Goal: Obtain resource: Download file/media

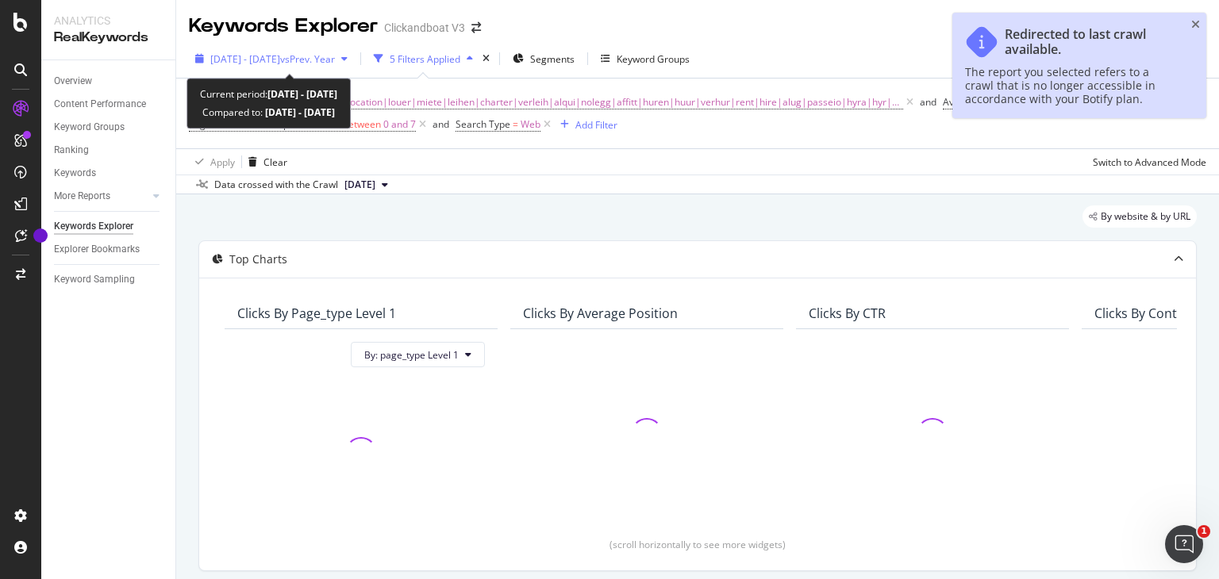
click at [335, 59] on span "vs Prev. Year" at bounding box center [307, 58] width 55 height 13
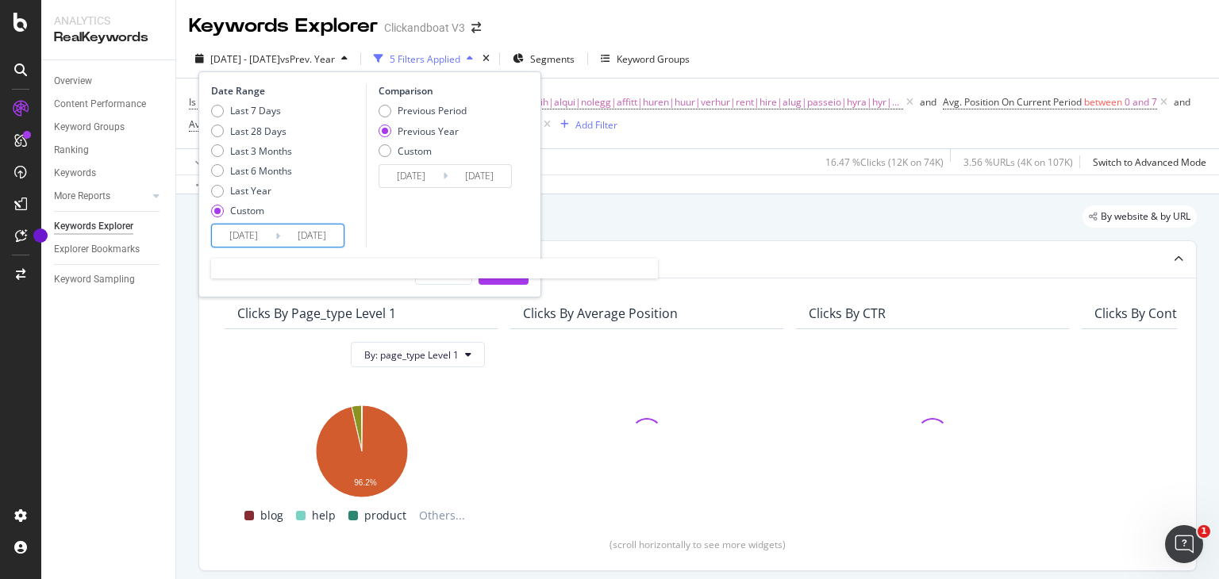
click at [257, 239] on input "[DATE]" at bounding box center [243, 236] width 63 height 22
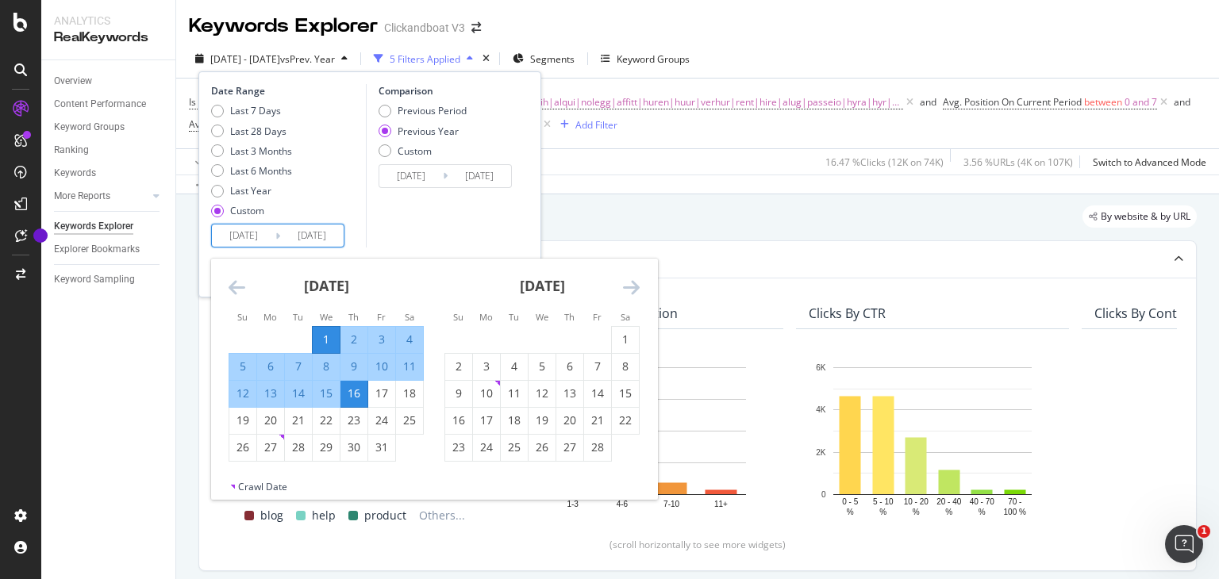
click at [313, 229] on input "[DATE]" at bounding box center [311, 236] width 63 height 22
click at [625, 289] on div "[DATE] 1 2 3 4 5 6 7 8 9 10 11 12 13 14 15 16 17 18 19 20 21 22 23 24 25 26 27 …" at bounding box center [434, 369] width 446 height 221
click at [625, 289] on icon "Move forward to switch to the next month." at bounding box center [631, 287] width 17 height 19
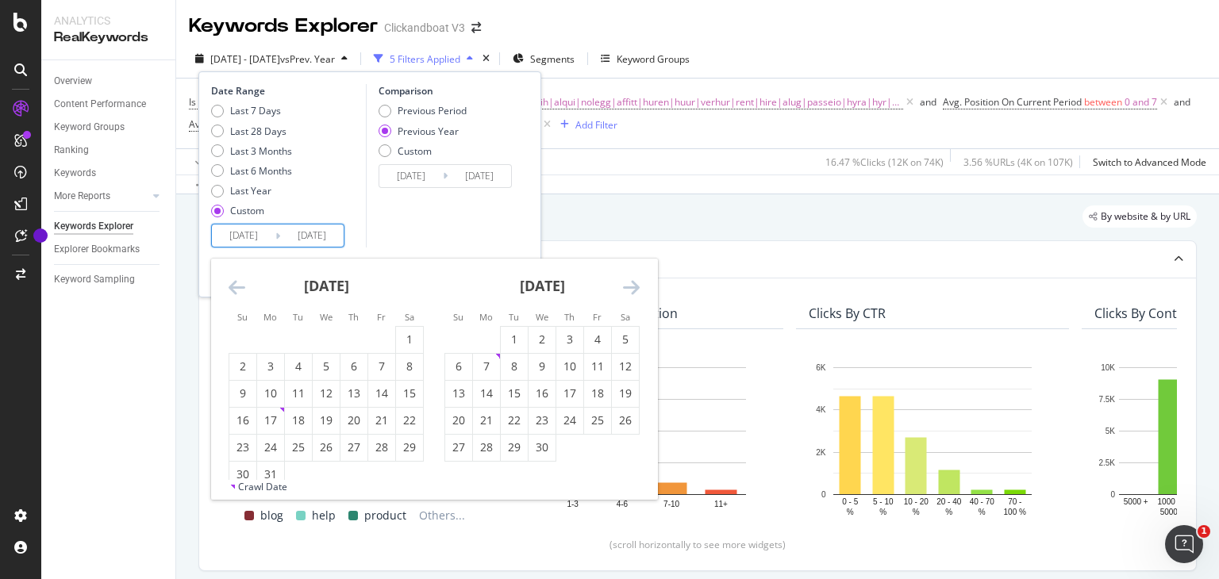
click at [625, 289] on icon "Move forward to switch to the next month." at bounding box center [631, 287] width 17 height 19
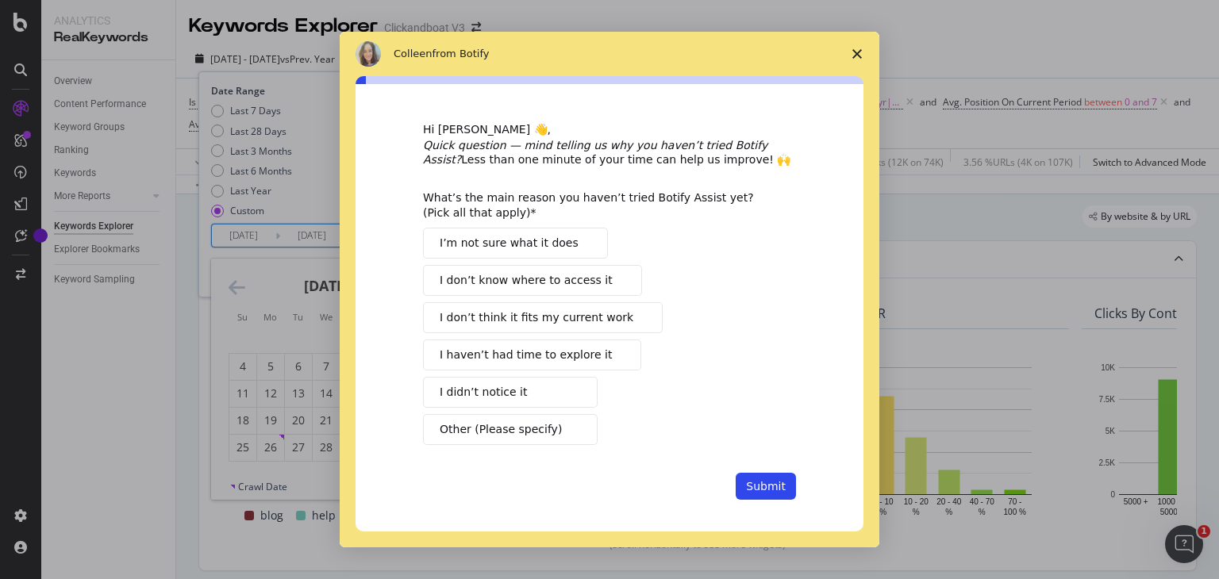
click at [858, 49] on icon "Close survey" at bounding box center [857, 54] width 10 height 10
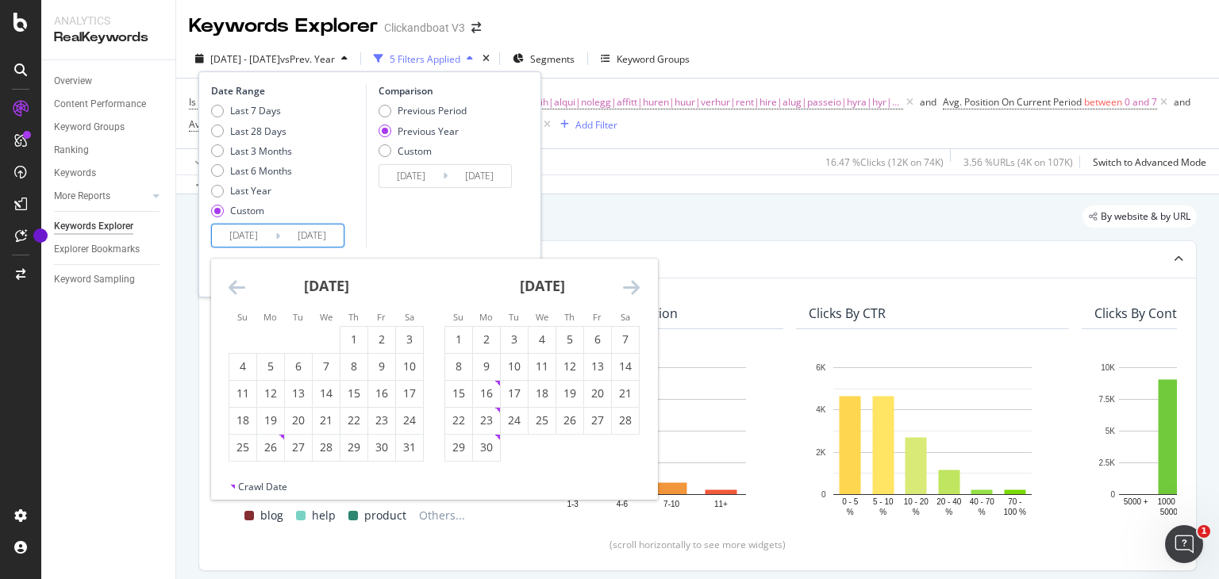
click at [629, 294] on icon "Move forward to switch to the next month." at bounding box center [631, 287] width 17 height 19
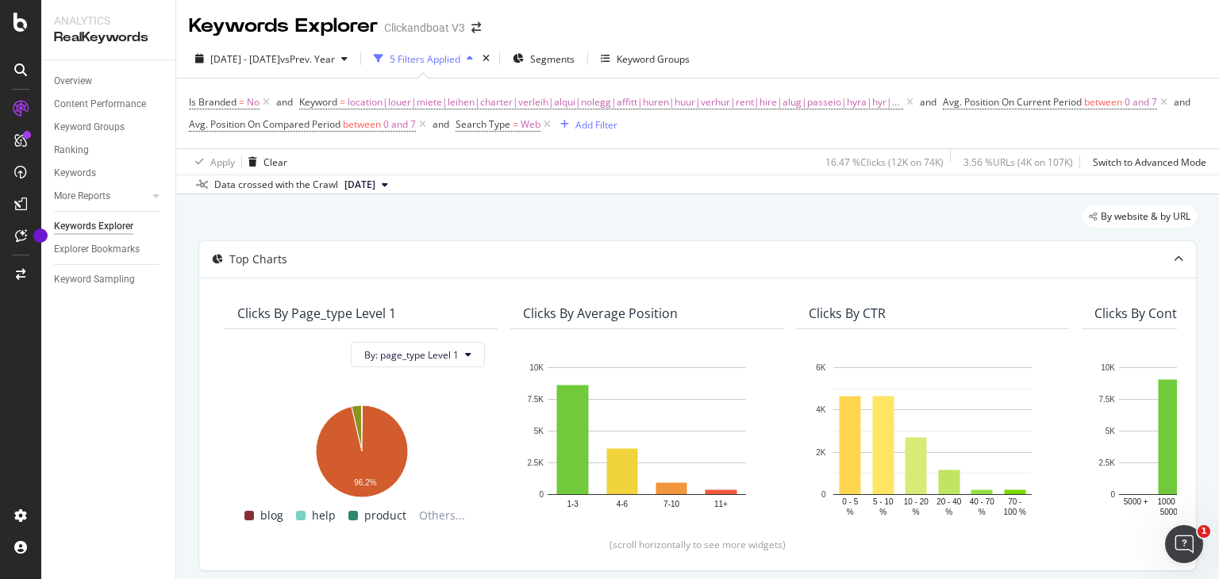
click at [802, 12] on div "Keywords Explorer Clickandboat V3" at bounding box center [697, 20] width 1043 height 40
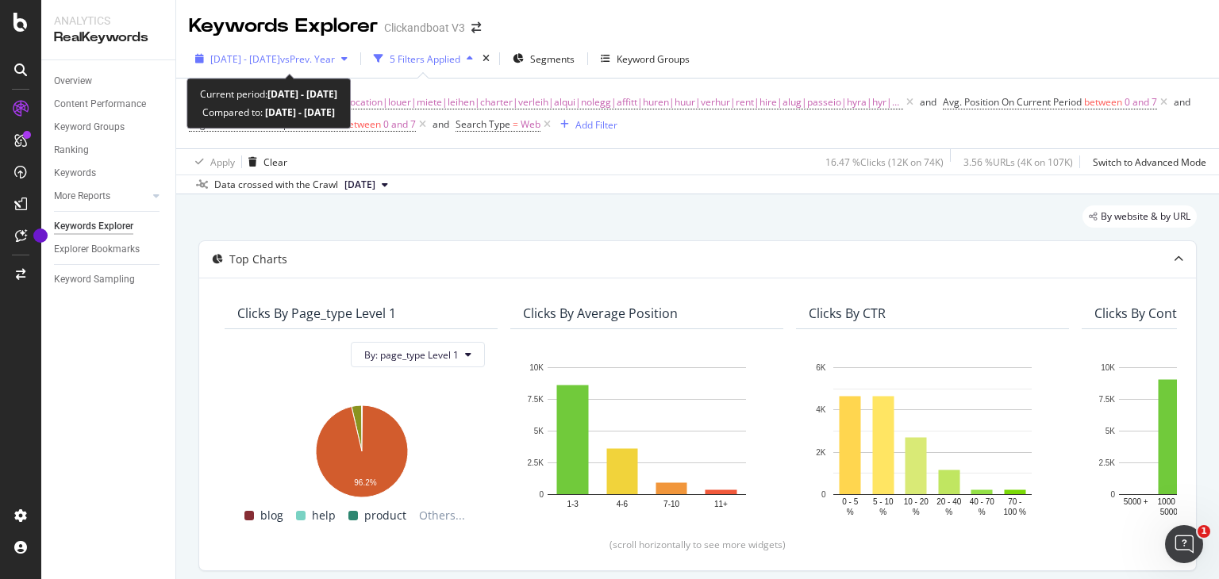
click at [354, 51] on div "[DATE] - [DATE] vs Prev. Year" at bounding box center [271, 59] width 165 height 24
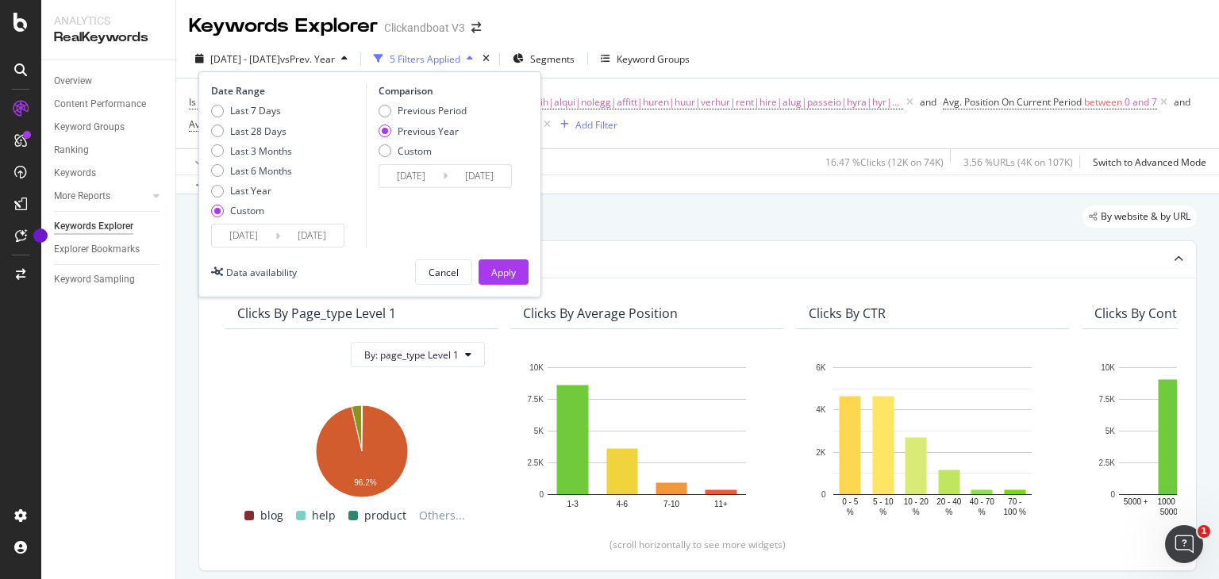
click at [317, 242] on input "[DATE]" at bounding box center [311, 236] width 63 height 22
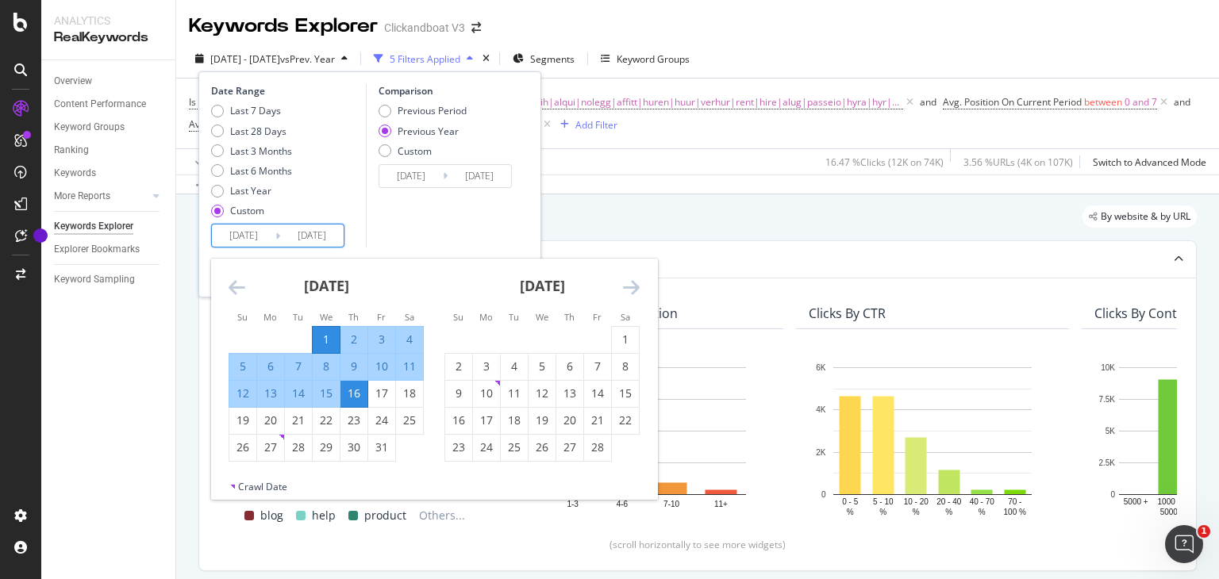
click at [631, 290] on icon "Move forward to switch to the next month." at bounding box center [631, 287] width 17 height 19
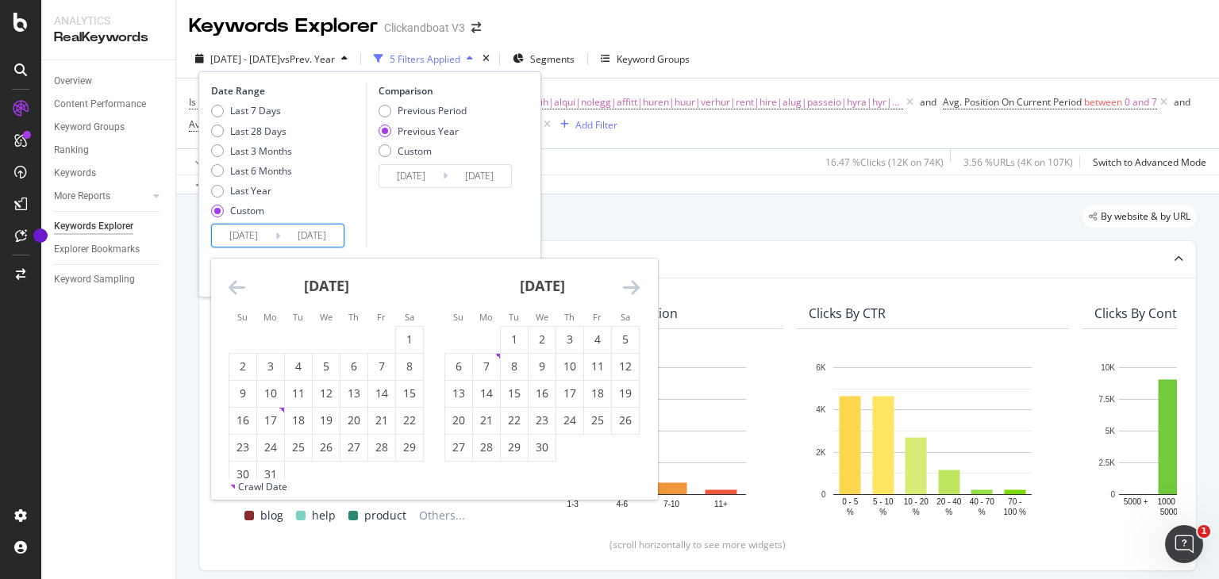
click at [631, 290] on icon "Move forward to switch to the next month." at bounding box center [631, 287] width 17 height 19
click at [635, 280] on icon "Move forward to switch to the next month." at bounding box center [631, 287] width 17 height 19
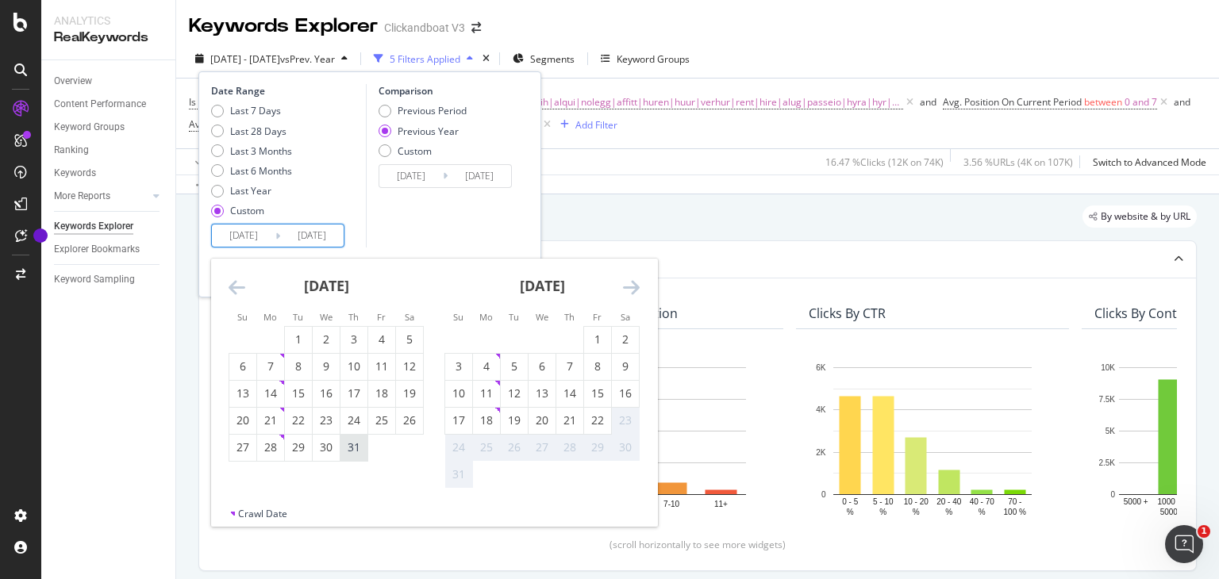
click at [351, 448] on div "31" at bounding box center [353, 448] width 27 height 16
type input "[DATE]"
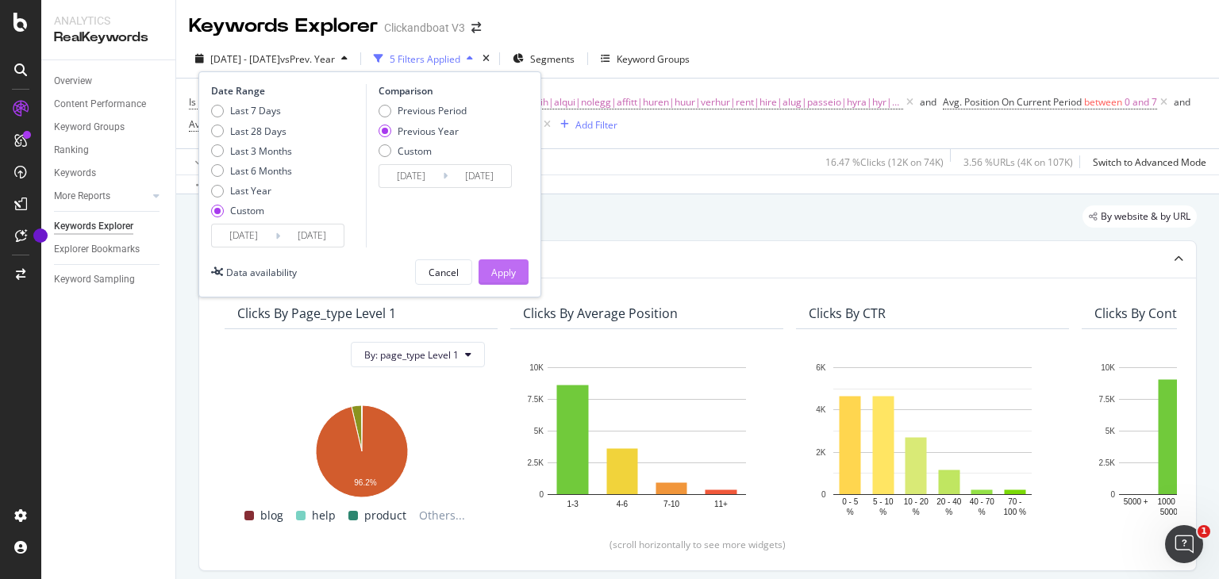
click at [497, 261] on div "Apply" at bounding box center [503, 272] width 25 height 24
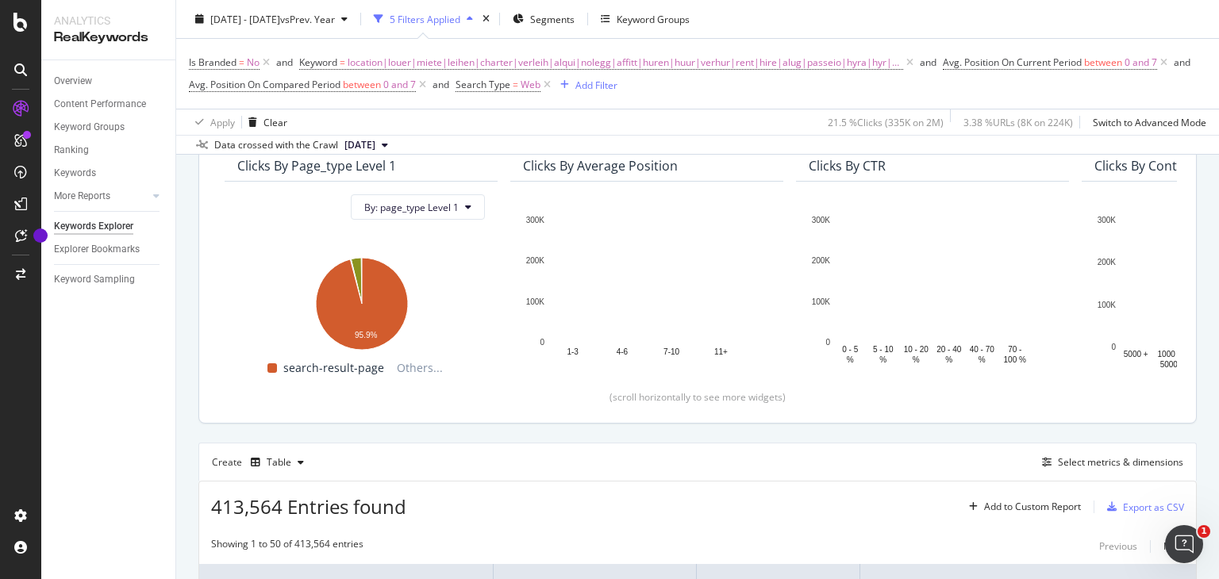
scroll to position [159, 0]
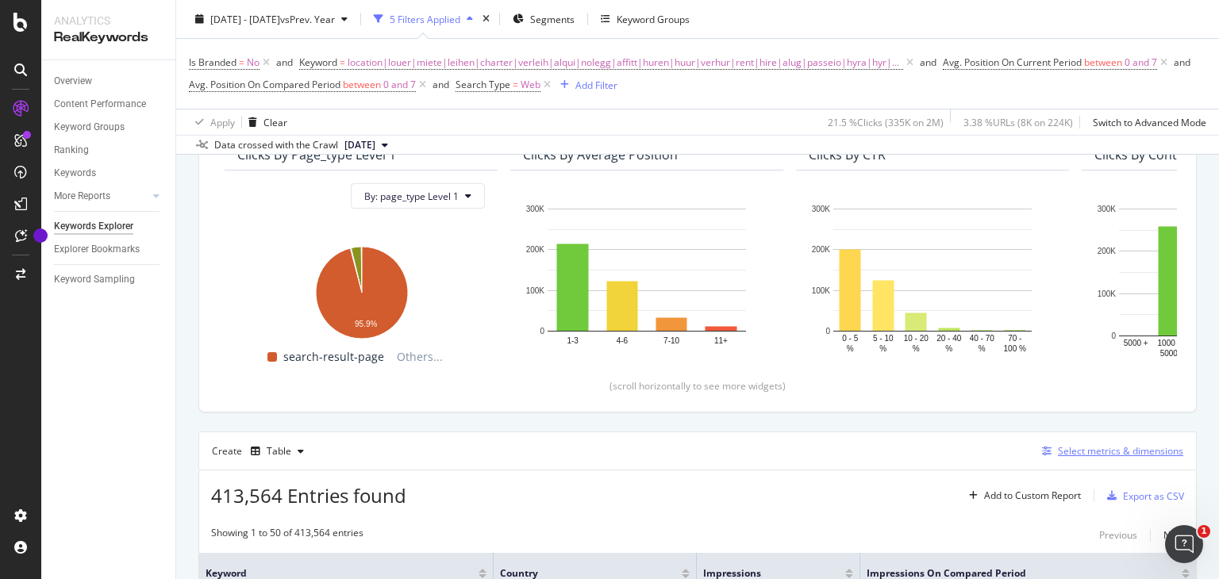
click at [1102, 450] on div "Select metrics & dimensions" at bounding box center [1120, 450] width 125 height 13
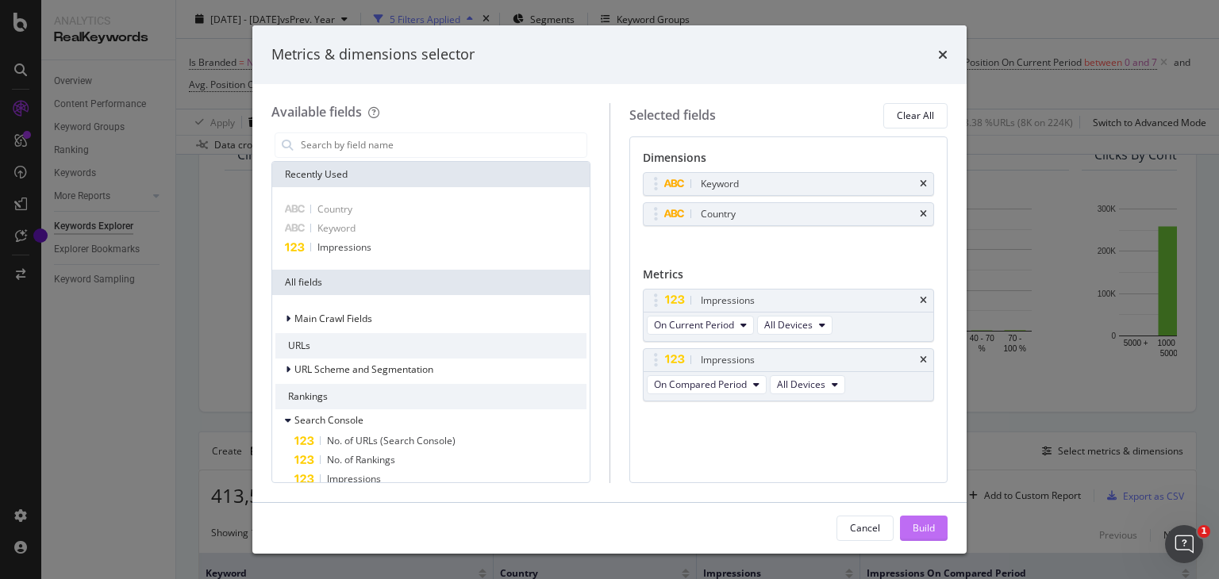
click at [929, 534] on div "Build" at bounding box center [924, 527] width 22 height 13
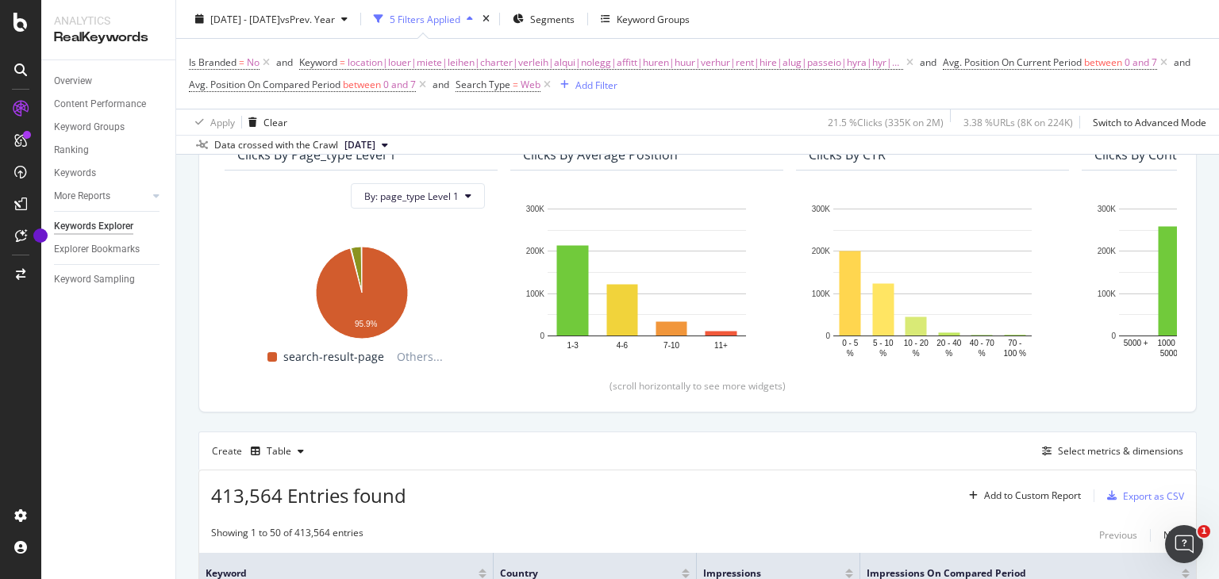
click at [1109, 471] on div "413,564 Entries found Add to Custom Report Export as CSV" at bounding box center [697, 490] width 997 height 39
click at [1123, 497] on div "Export as CSV" at bounding box center [1153, 496] width 61 height 13
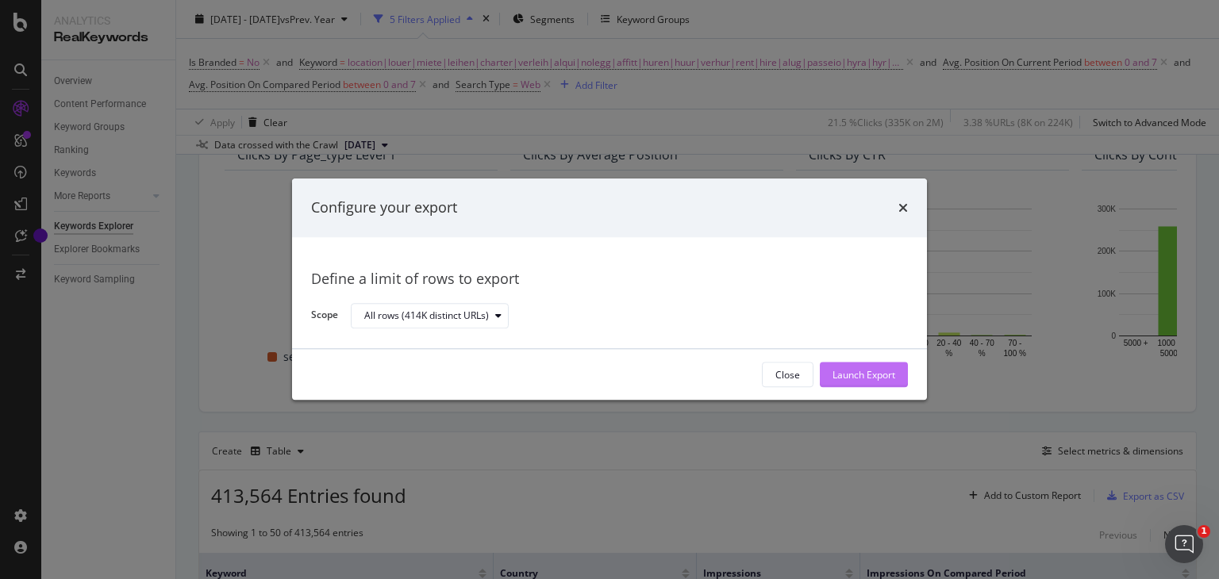
click at [889, 363] on button "Launch Export" at bounding box center [864, 375] width 88 height 25
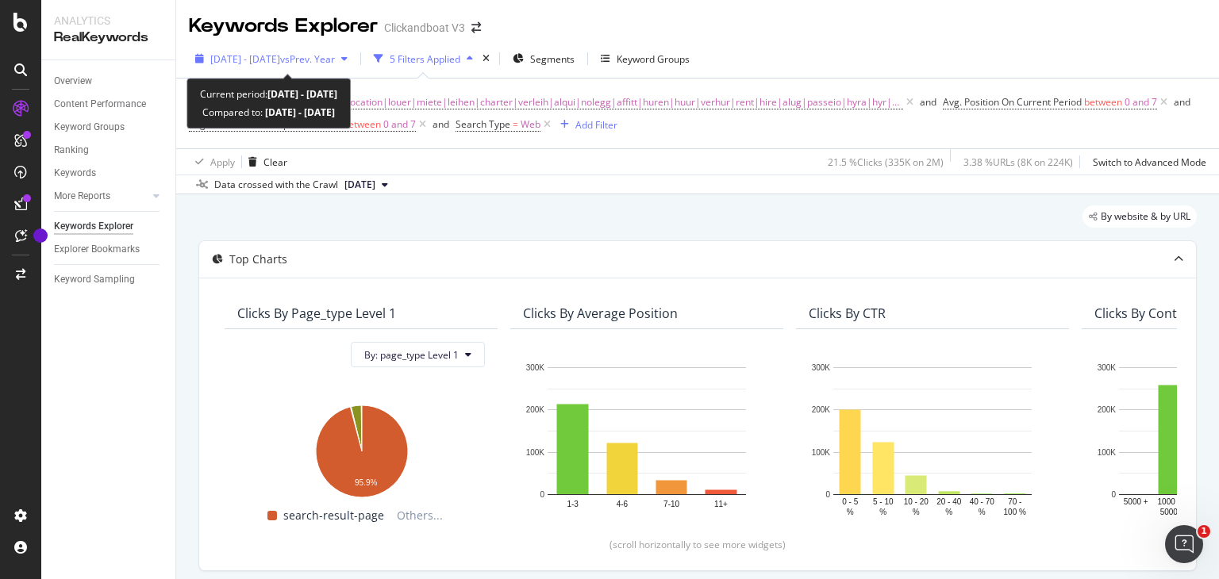
click at [323, 56] on span "vs Prev. Year" at bounding box center [307, 58] width 55 height 13
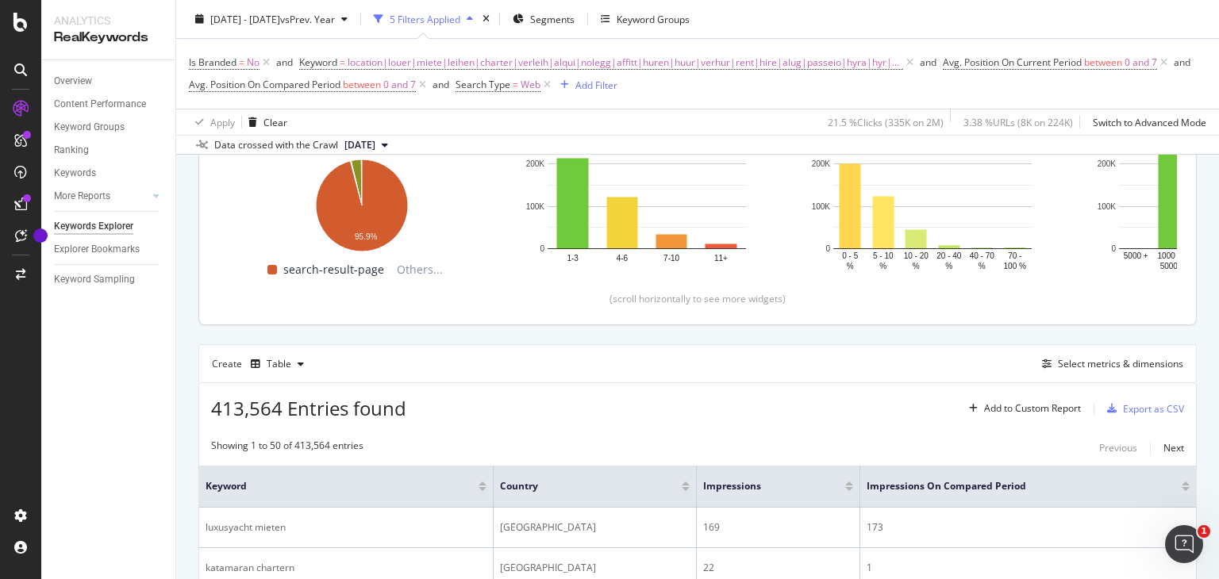
scroll to position [263, 0]
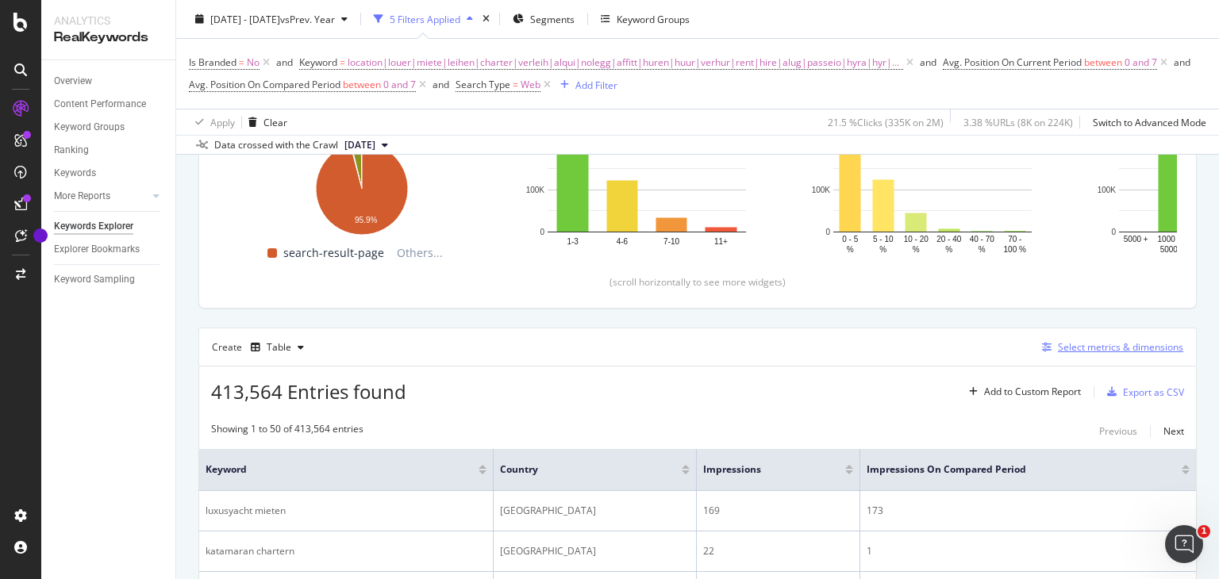
click at [1130, 352] on div "Select metrics & dimensions" at bounding box center [1120, 346] width 125 height 13
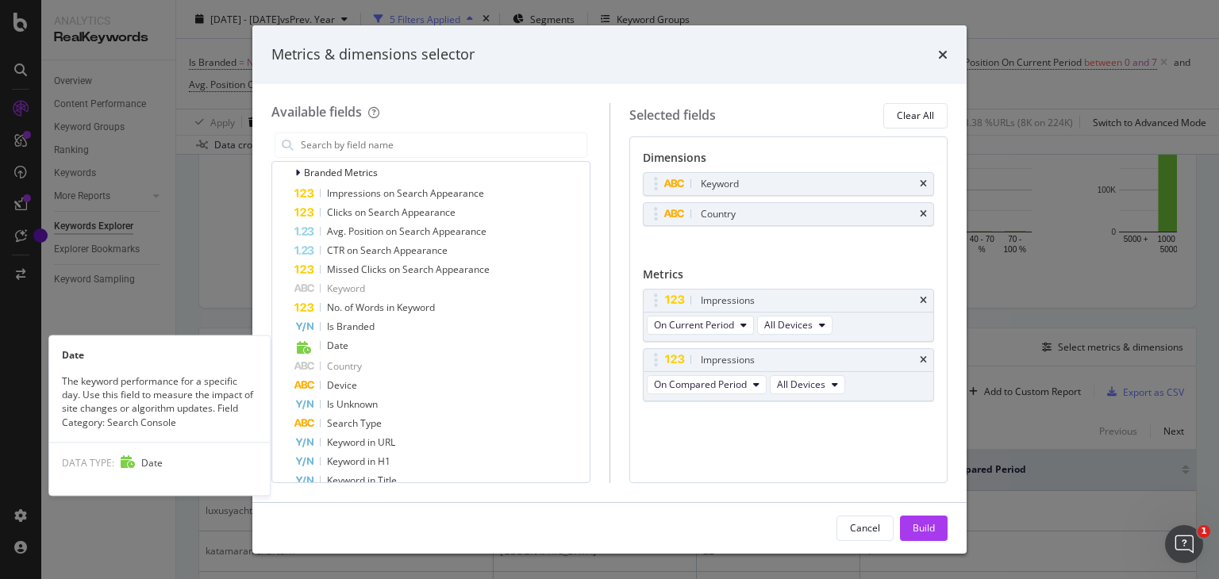
scroll to position [406, 0]
drag, startPoint x: 397, startPoint y: 336, endPoint x: 314, endPoint y: 338, distance: 82.6
click at [314, 338] on div "Date" at bounding box center [440, 346] width 292 height 21
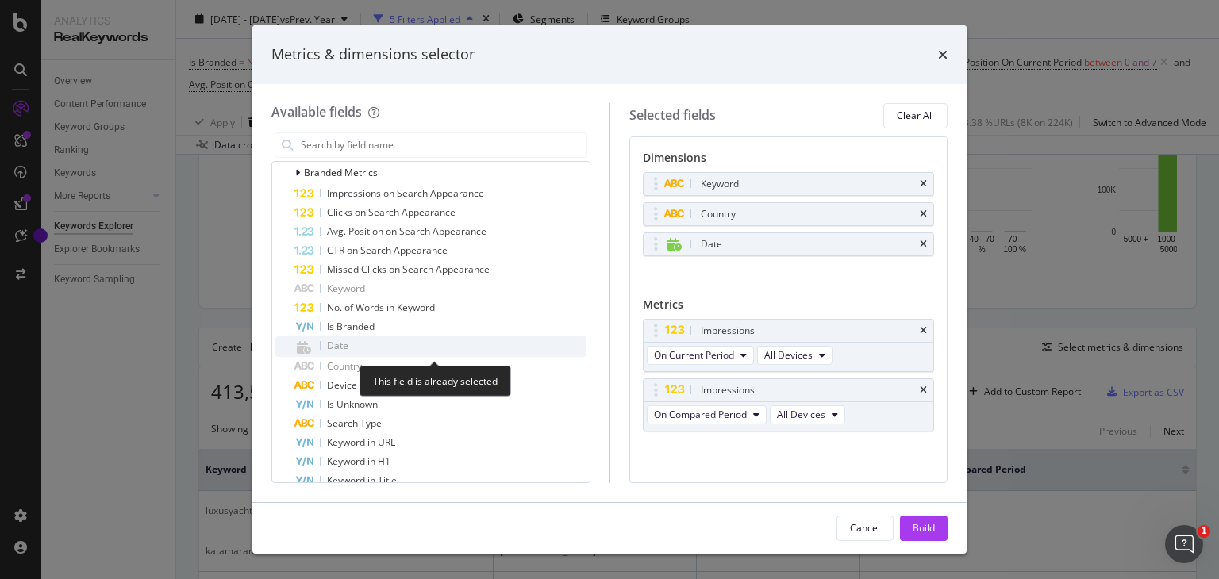
click at [365, 344] on div "Date" at bounding box center [440, 346] width 292 height 21
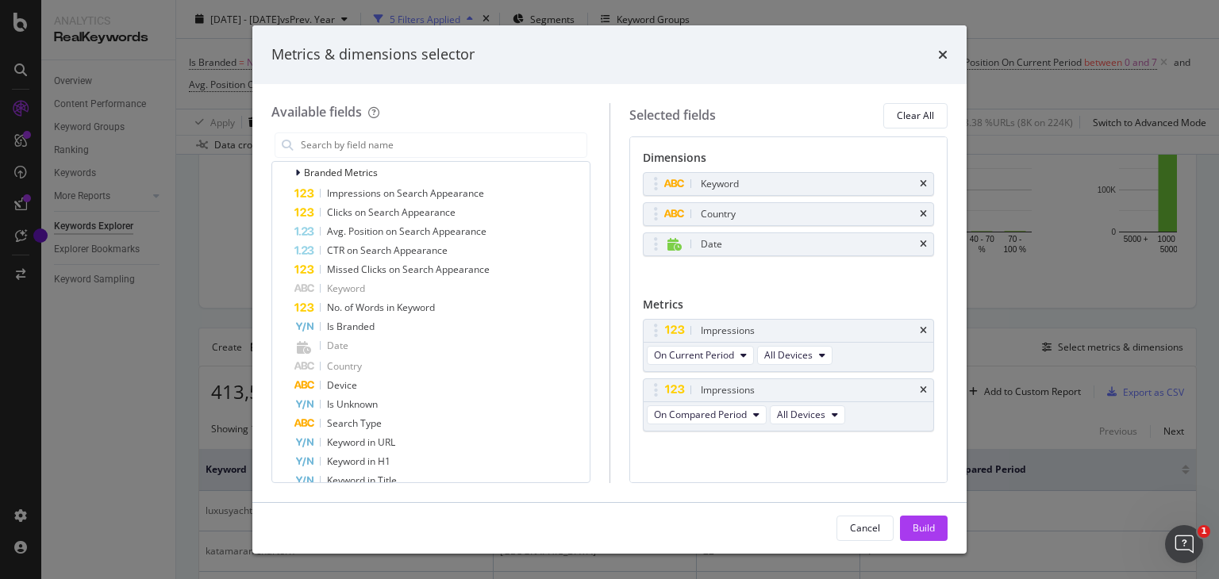
click at [760, 271] on div "Keyword Country Date You can use this field as a dimension" at bounding box center [789, 231] width 292 height 118
click at [931, 525] on div "Build" at bounding box center [924, 527] width 22 height 13
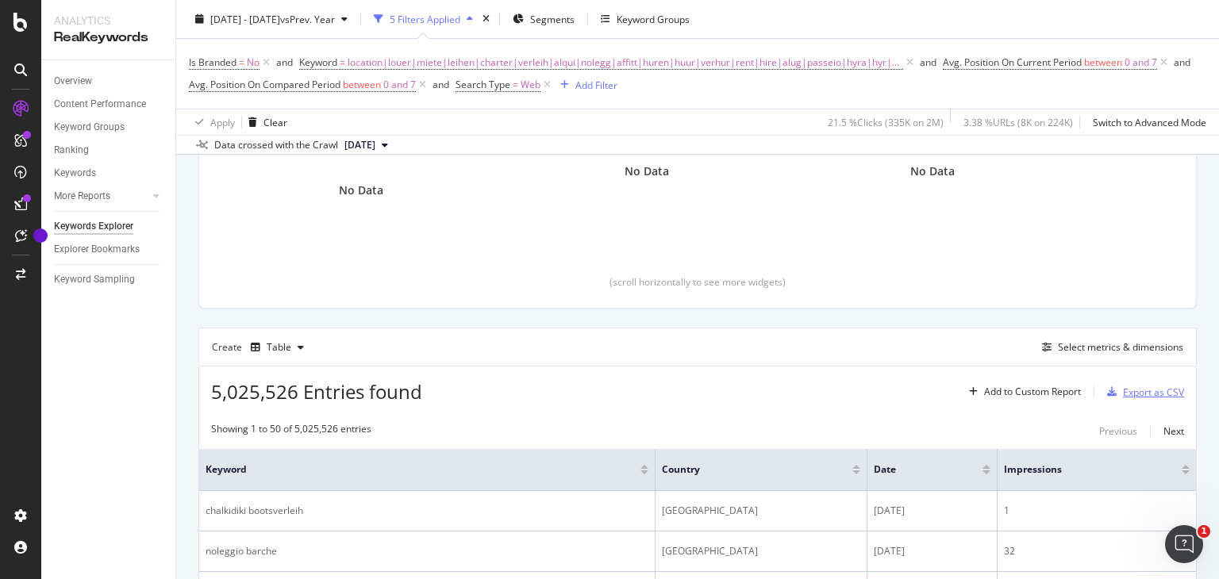
click at [1107, 393] on icon "button" at bounding box center [1112, 392] width 10 height 10
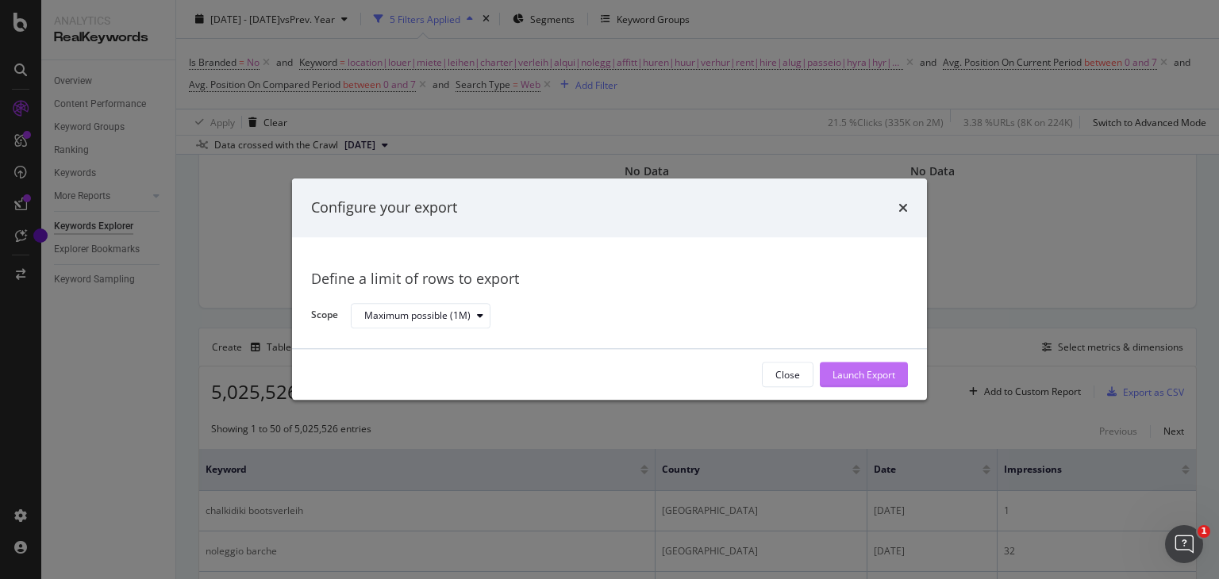
click at [871, 375] on div "Launch Export" at bounding box center [864, 374] width 63 height 13
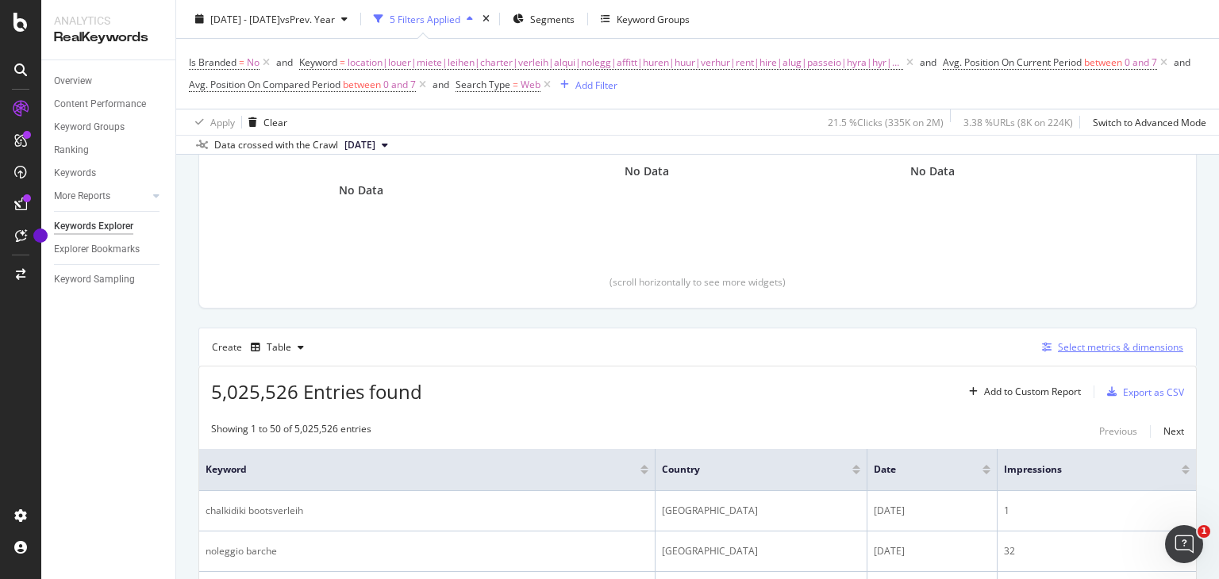
click at [1108, 353] on div "Select metrics & dimensions" at bounding box center [1110, 347] width 148 height 17
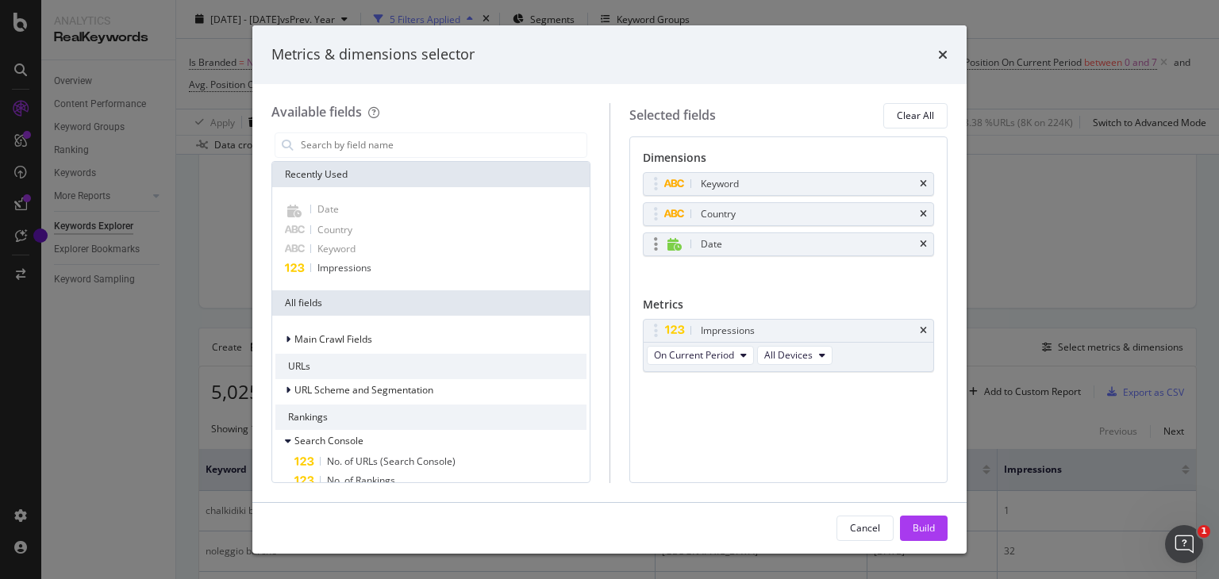
click at [654, 245] on icon "modal" at bounding box center [656, 245] width 4 height 16
click at [659, 241] on div "modal" at bounding box center [656, 245] width 18 height 16
click at [683, 248] on div "modal" at bounding box center [674, 244] width 19 height 13
click at [721, 240] on div "Date" at bounding box center [808, 245] width 220 height 16
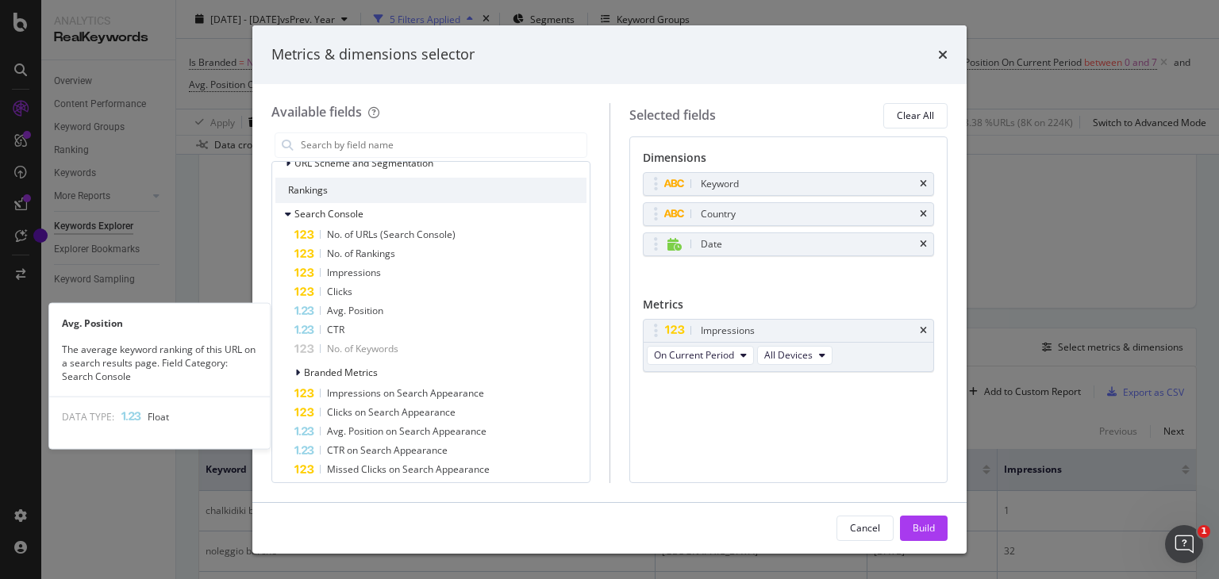
scroll to position [228, 0]
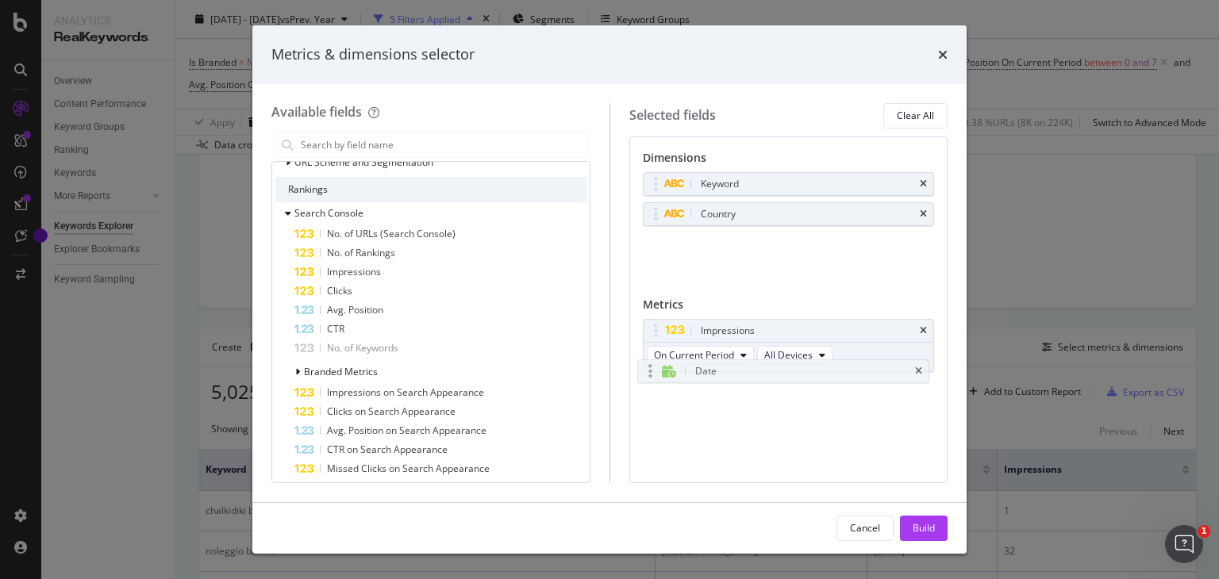
drag, startPoint x: 730, startPoint y: 235, endPoint x: 724, endPoint y: 385, distance: 150.1
click at [724, 385] on body "Analytics RealKeywords Overview Content Performance Keyword Groups Ranking Keyw…" at bounding box center [609, 289] width 1219 height 579
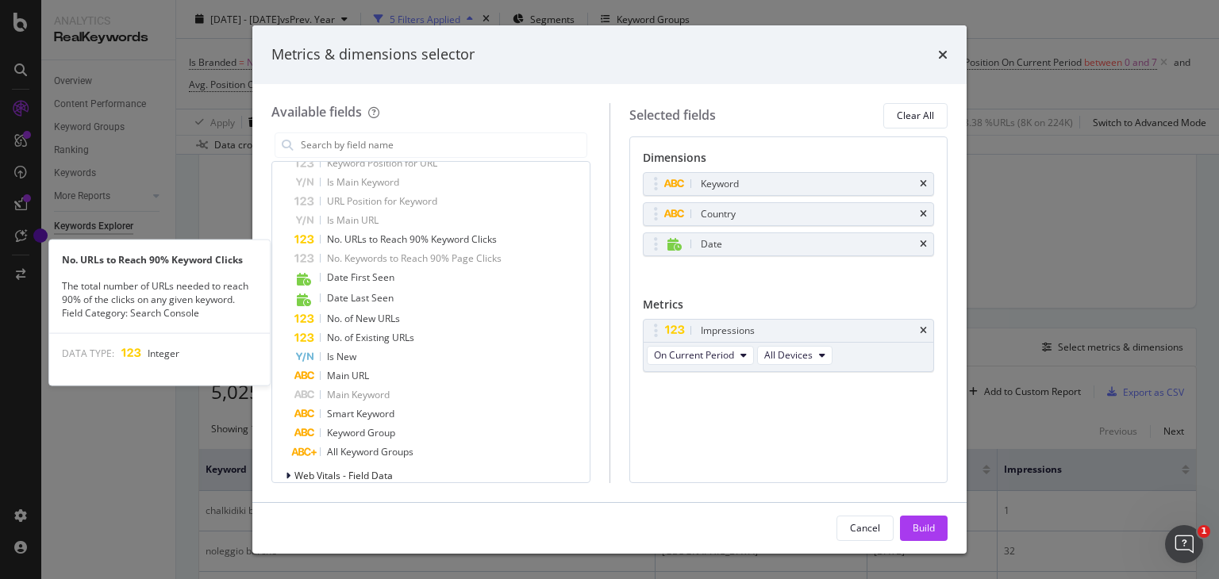
scroll to position [1079, 0]
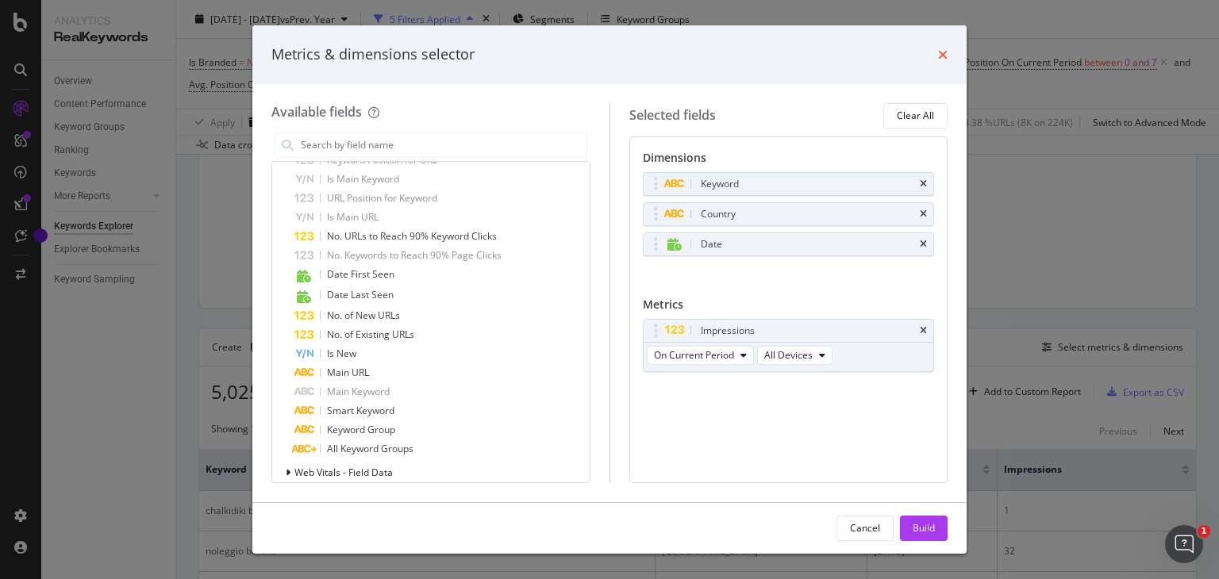
click at [938, 54] on icon "times" at bounding box center [943, 54] width 10 height 13
